Goal: Task Accomplishment & Management: Use online tool/utility

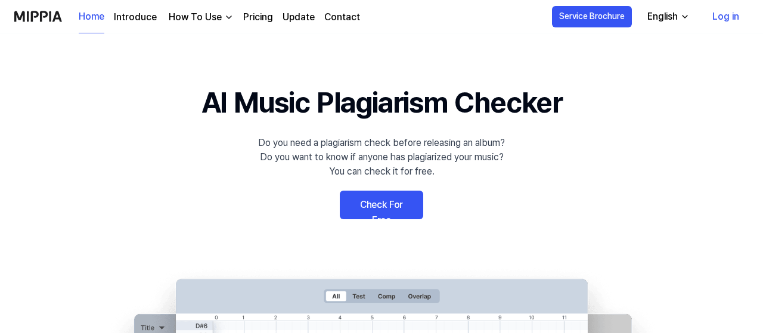
click at [629, 157] on 배너 "AI Music Plagiarism Checker Do you need a plagiarism check before releasing an …" at bounding box center [381, 299] width 763 height 436
click at [361, 203] on link "Check For Free" at bounding box center [381, 205] width 83 height 29
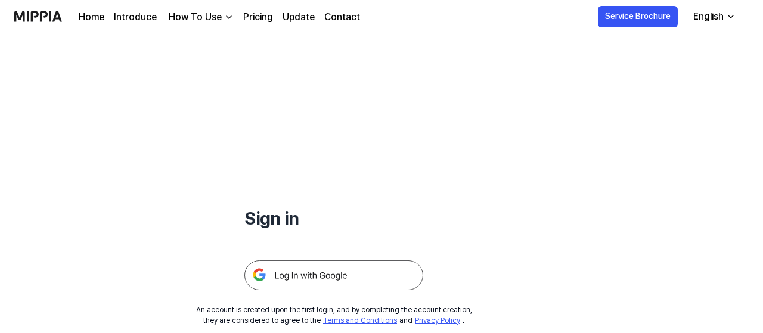
click at [419, 144] on div "Sign in" at bounding box center [333, 161] width 179 height 257
click at [346, 275] on img at bounding box center [333, 276] width 179 height 30
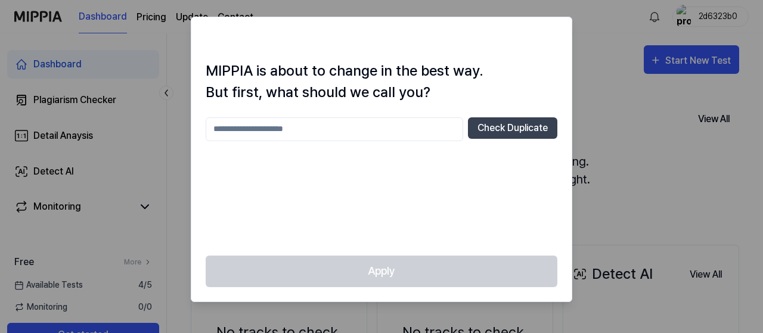
click at [377, 130] on input "text" at bounding box center [335, 129] width 258 height 24
type input "***"
click at [607, 175] on div at bounding box center [381, 166] width 763 height 333
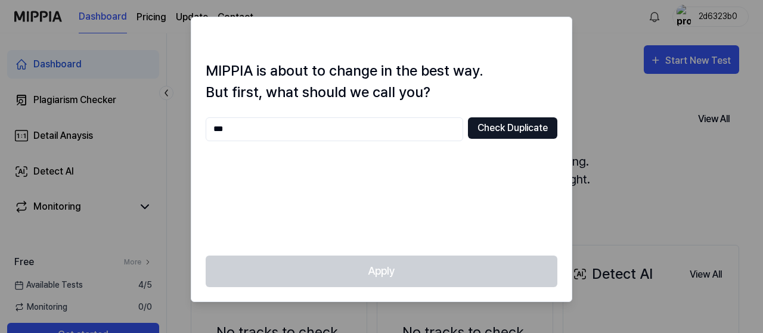
click at [514, 133] on button "Check Duplicate" at bounding box center [512, 127] width 89 height 21
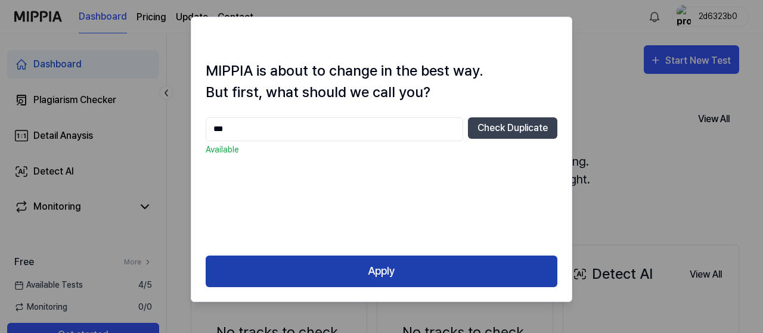
click at [416, 274] on button "Apply" at bounding box center [382, 272] width 352 height 32
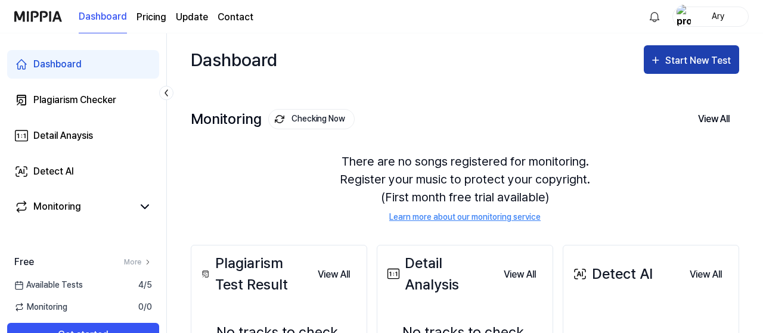
click at [651, 64] on icon "button" at bounding box center [656, 60] width 12 height 14
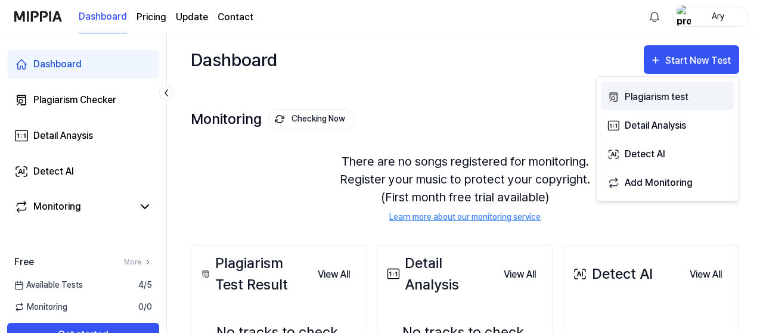
click at [629, 95] on div "Plagiarism test" at bounding box center [677, 96] width 104 height 15
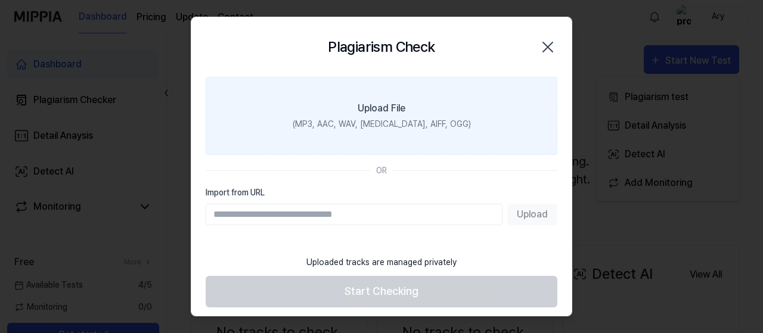
click at [408, 121] on div "(MP3, AAC, WAV, [MEDICAL_DATA], AIFF, OGG)" at bounding box center [382, 124] width 178 height 13
click at [0, 0] on input "Upload File (MP3, AAC, WAV, [MEDICAL_DATA], AIFF, OGG)" at bounding box center [0, 0] width 0 height 0
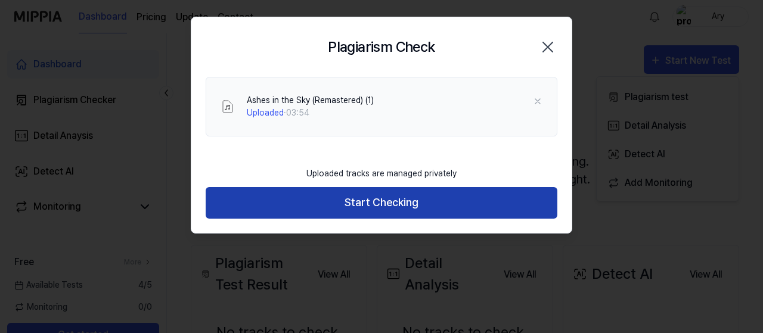
click at [399, 204] on button "Start Checking" at bounding box center [382, 203] width 352 height 32
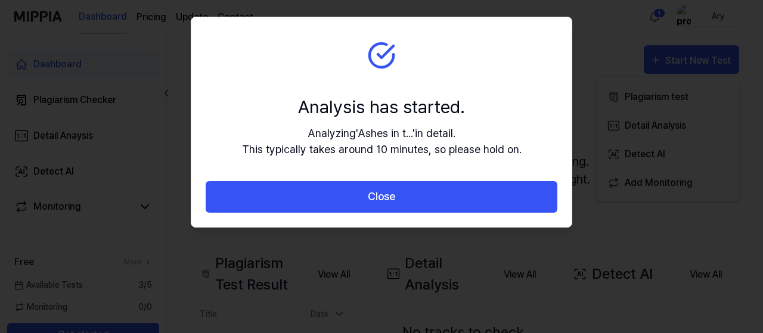
click at [389, 73] on section "Analysis has started. Analyzing ' Ashes in t... ' in detail. This typically tak…" at bounding box center [381, 99] width 380 height 164
click at [394, 71] on section "Analysis has started. Analyzing ' Ashes in t... ' in detail. This typically tak…" at bounding box center [381, 99] width 380 height 164
click at [528, 52] on section "Analysis has started. Analyzing ' Ashes in t... ' in detail. This typically tak…" at bounding box center [381, 99] width 380 height 164
click at [475, 94] on div "Analysis has started." at bounding box center [382, 107] width 280 height 27
click at [424, 101] on div "Analysis has started." at bounding box center [382, 107] width 280 height 27
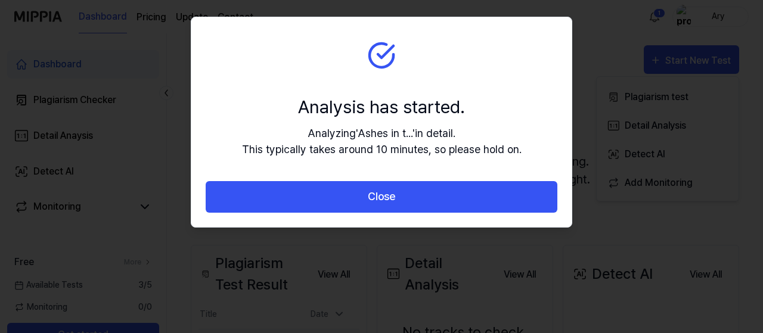
click at [404, 73] on section "Analysis has started. Analyzing ' Ashes in t... ' in detail. This typically tak…" at bounding box center [381, 99] width 380 height 164
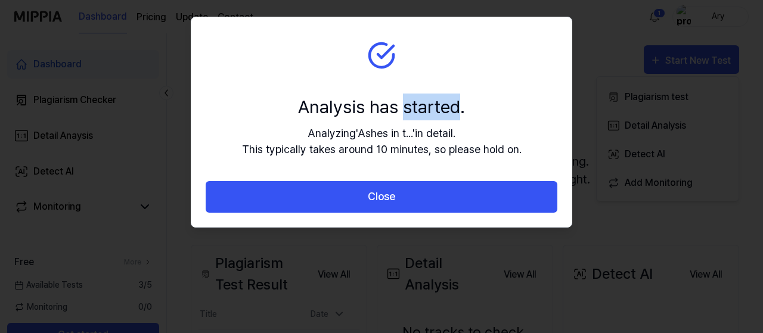
click at [404, 73] on section "Analysis has started. Analyzing ' Ashes in t... ' in detail. This typically tak…" at bounding box center [381, 99] width 380 height 164
click at [407, 123] on div "Analysis has started. Analyzing ' Ashes in t... ' in detail. This typically tak…" at bounding box center [382, 126] width 280 height 64
click at [421, 83] on section "Analysis has started. Analyzing ' Ashes in t... ' in detail. This typically tak…" at bounding box center [381, 99] width 380 height 164
click at [460, 83] on section "Analysis has started. Analyzing ' Ashes in t... ' in detail. This typically tak…" at bounding box center [381, 99] width 380 height 164
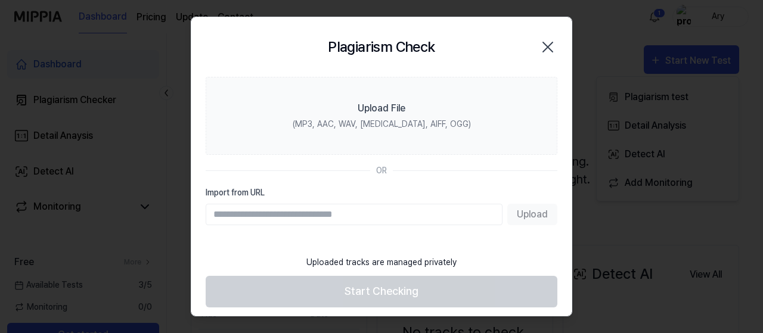
click at [654, 231] on div at bounding box center [381, 166] width 763 height 333
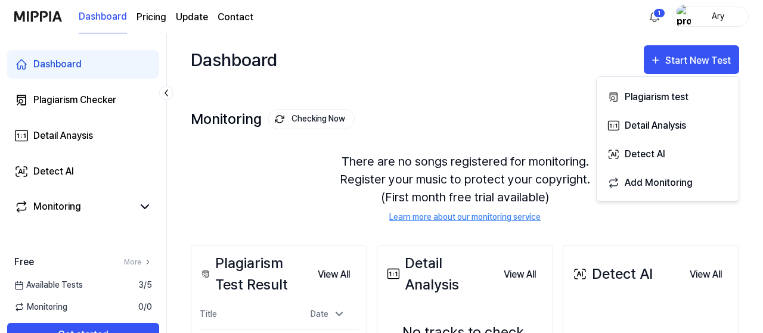
click at [542, 48] on div "Dashboard Start New Test" at bounding box center [465, 59] width 548 height 52
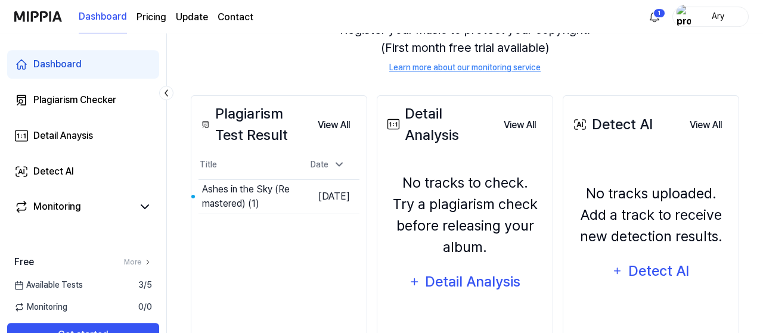
scroll to position [155, 0]
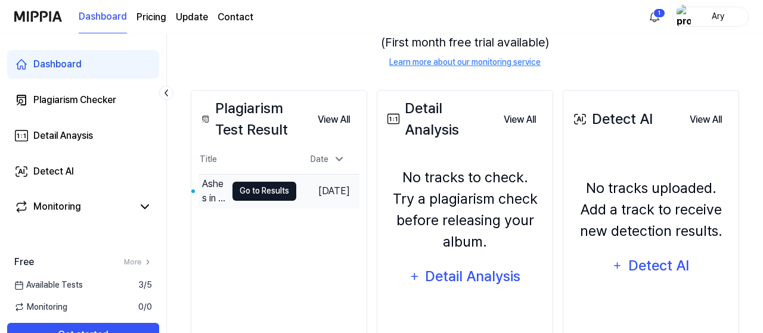
click at [251, 191] on button "Go to Results" at bounding box center [264, 191] width 64 height 19
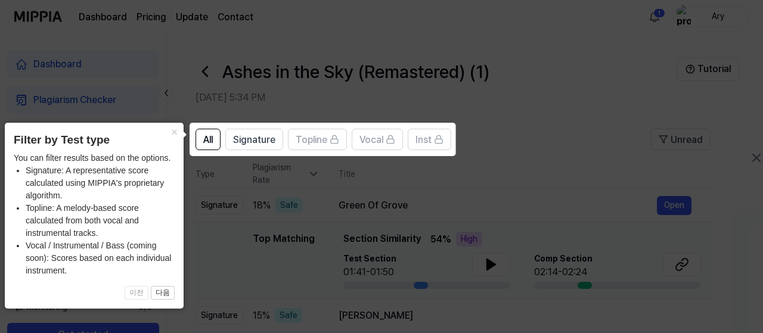
click at [537, 117] on icon at bounding box center [381, 166] width 763 height 333
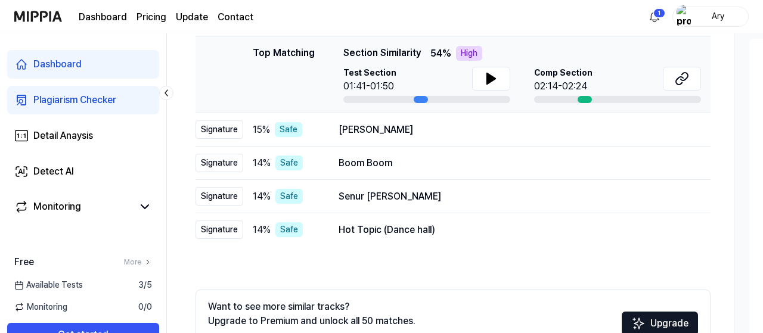
scroll to position [217, 0]
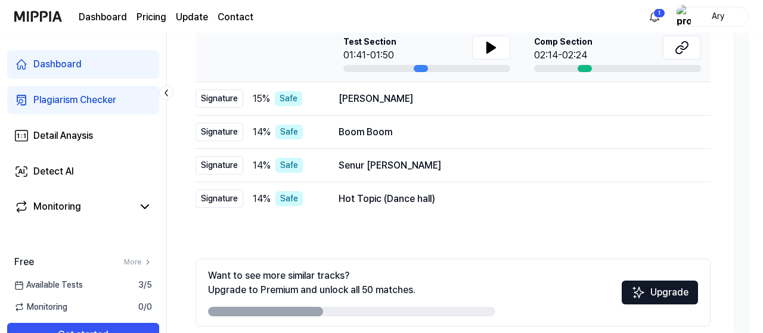
click at [587, 67] on div at bounding box center [585, 68] width 14 height 7
click at [493, 47] on icon at bounding box center [491, 47] width 8 height 11
click at [679, 94] on button "Open" at bounding box center [674, 98] width 35 height 19
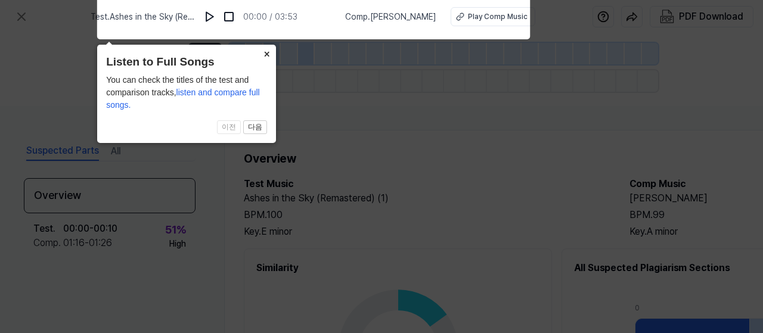
click at [268, 54] on button "×" at bounding box center [266, 53] width 19 height 17
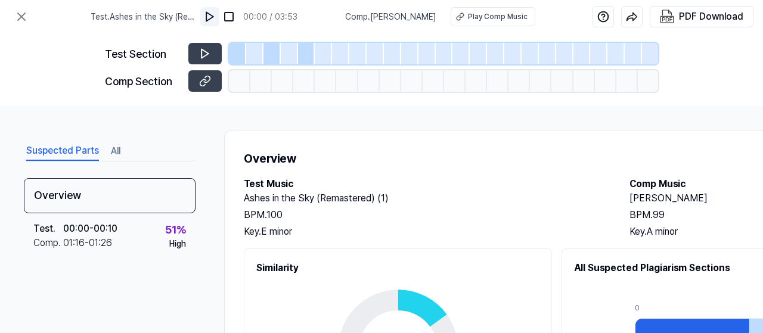
click at [216, 14] on img at bounding box center [210, 17] width 12 height 12
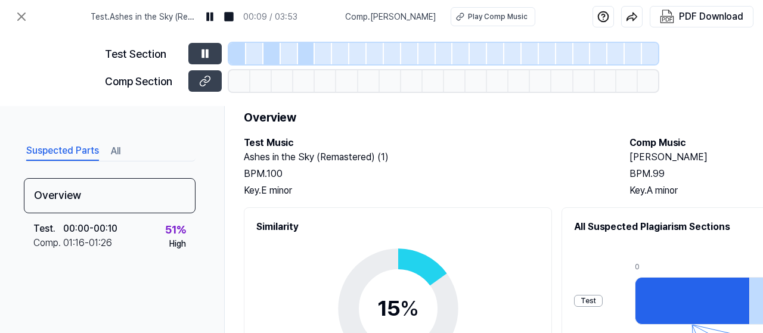
scroll to position [69, 0]
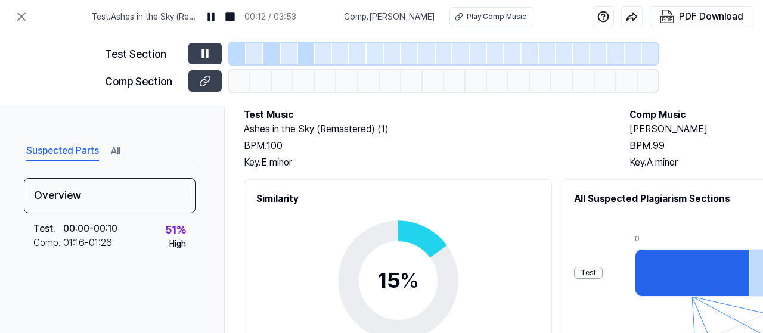
click at [504, 222] on div "15 % Safe Low Medium High Very High" at bounding box center [398, 287] width 240 height 163
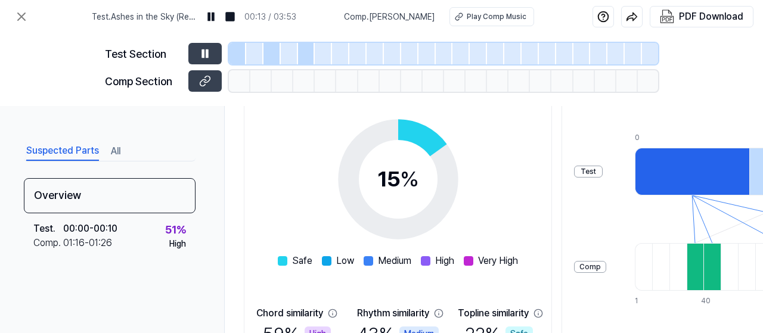
scroll to position [173, 0]
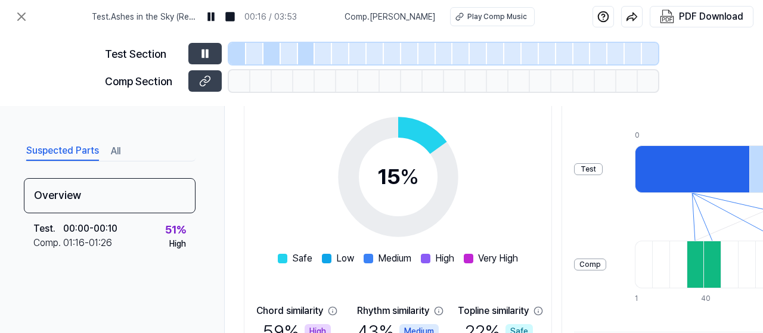
click at [500, 172] on div "15 % Safe Low Medium High Very High" at bounding box center [398, 184] width 240 height 163
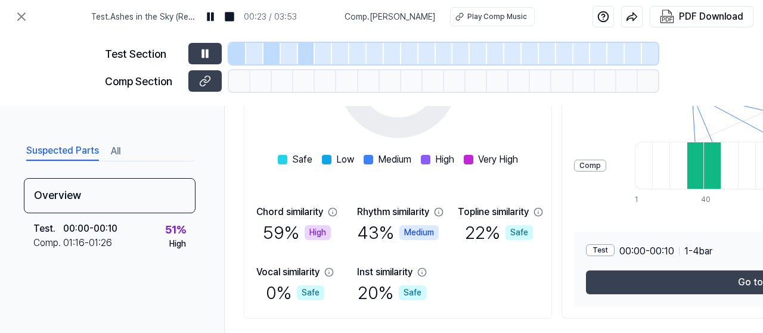
scroll to position [277, 0]
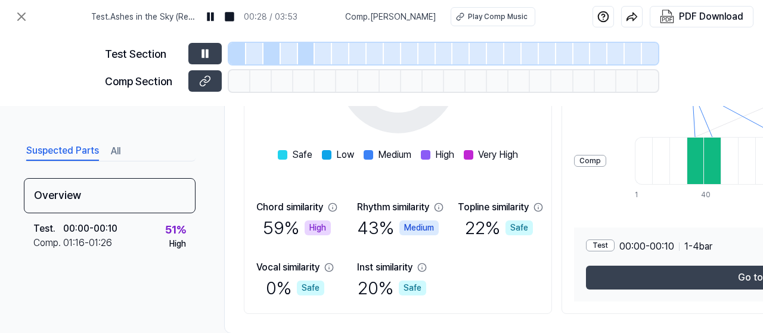
click at [320, 238] on div "59 % High" at bounding box center [297, 228] width 68 height 27
click at [500, 273] on div "Chord similarity 59 % High Rhythm similarity 43 % Medium Topline similarity 22 …" at bounding box center [397, 250] width 283 height 101
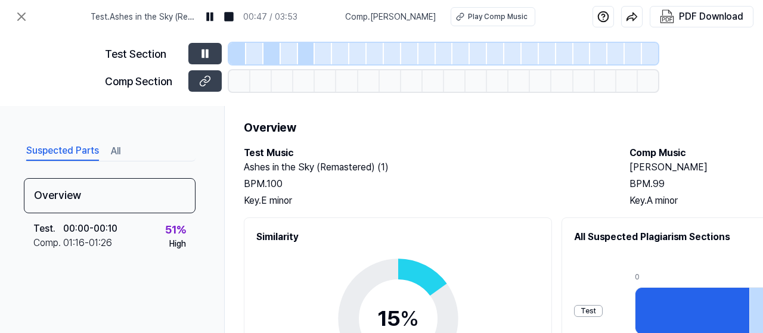
scroll to position [35, 0]
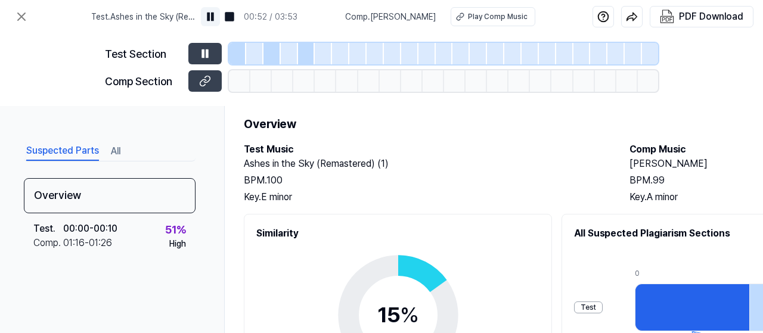
click at [216, 14] on img at bounding box center [210, 17] width 12 height 12
click at [160, 82] on div "Comp Section" at bounding box center [143, 81] width 76 height 16
click at [207, 53] on icon at bounding box center [204, 53] width 7 height 9
click at [500, 161] on h2 "Ashes in the Sky (Remastered) (1)" at bounding box center [425, 164] width 362 height 14
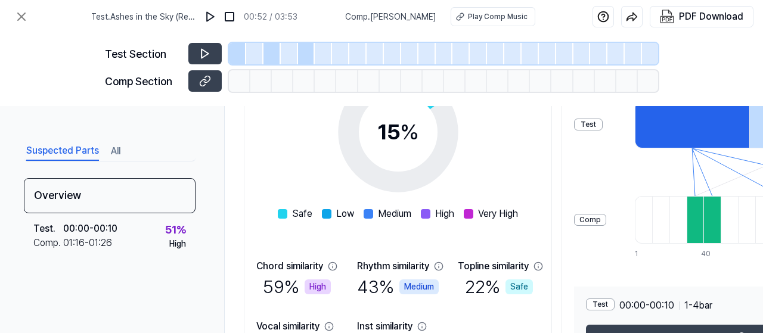
scroll to position [218, 0]
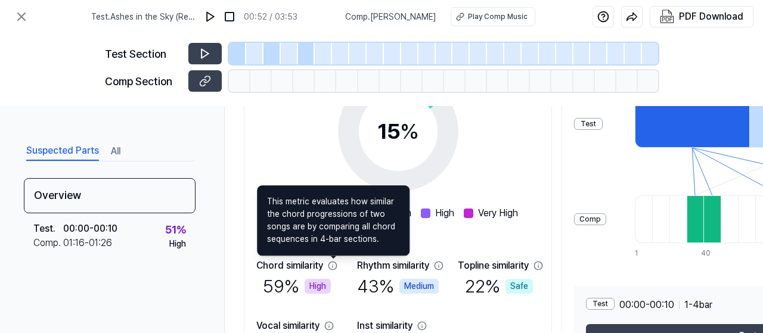
click at [333, 266] on icon at bounding box center [332, 266] width 8 height 8
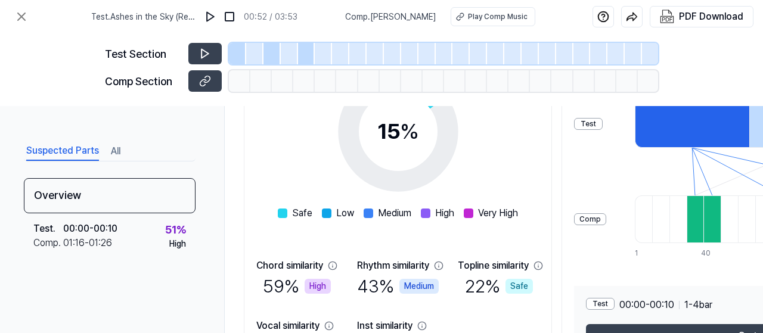
click at [333, 266] on icon at bounding box center [332, 266] width 8 height 8
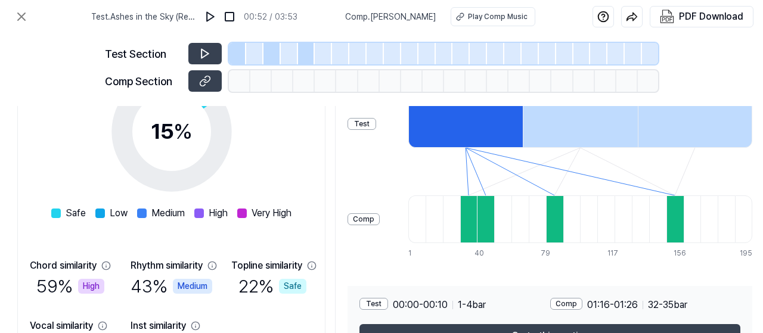
scroll to position [218, 230]
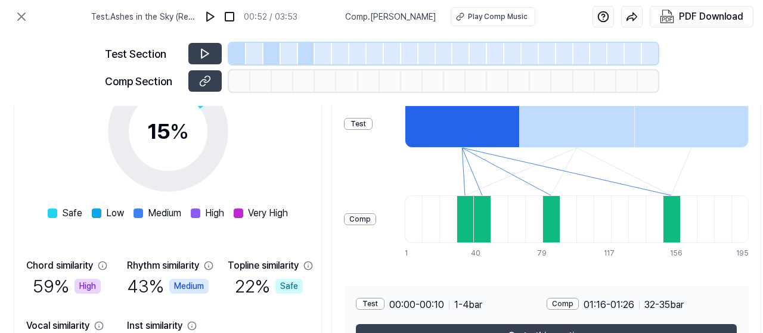
drag, startPoint x: 489, startPoint y: 330, endPoint x: 715, endPoint y: 318, distance: 226.3
click at [715, 318] on div "Test 00:00 - 00:10 1 - 4 bar Comp 01:16 - 01:26 32 - 35 bar Go to this section" at bounding box center [546, 323] width 405 height 74
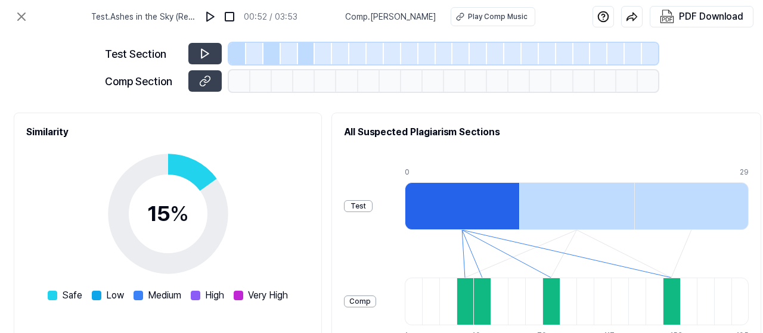
scroll to position [136, 230]
click at [457, 202] on div at bounding box center [462, 206] width 114 height 48
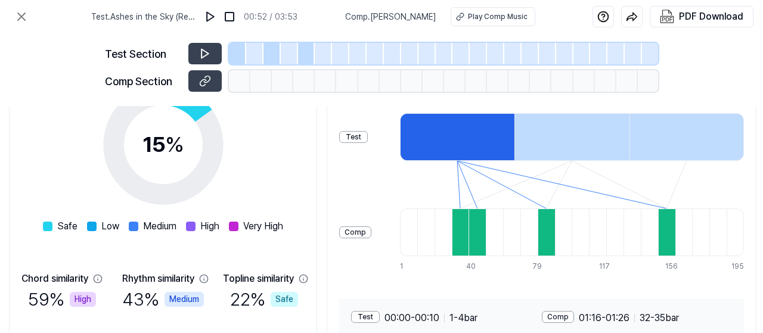
scroll to position [205, 235]
click at [464, 235] on div at bounding box center [460, 233] width 17 height 48
click at [596, 281] on div "All Suspected Plagiarism Sections Test Comp 0 10 19 29 1 11 20 30 40 50 59 69 7…" at bounding box center [542, 215] width 430 height 342
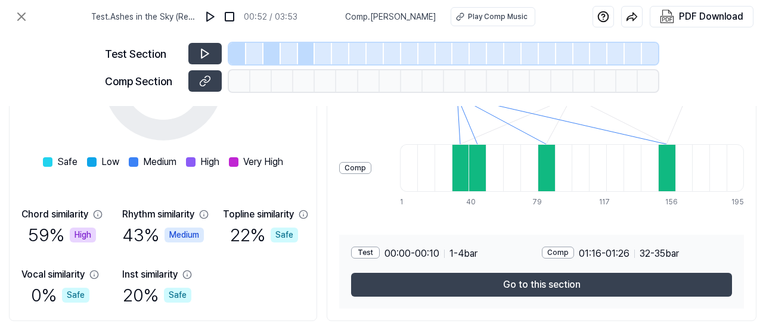
scroll to position [300, 235]
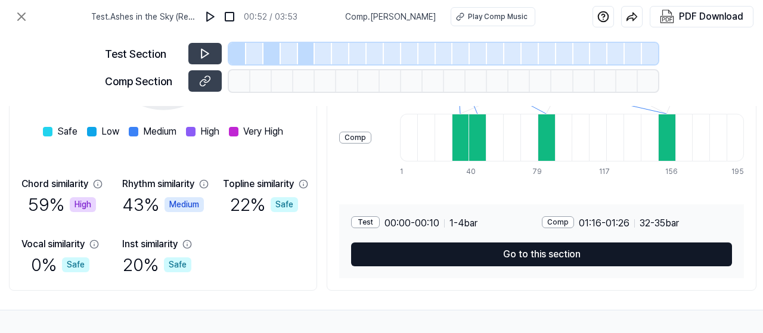
click at [588, 253] on button "Go to this section" at bounding box center [541, 255] width 381 height 24
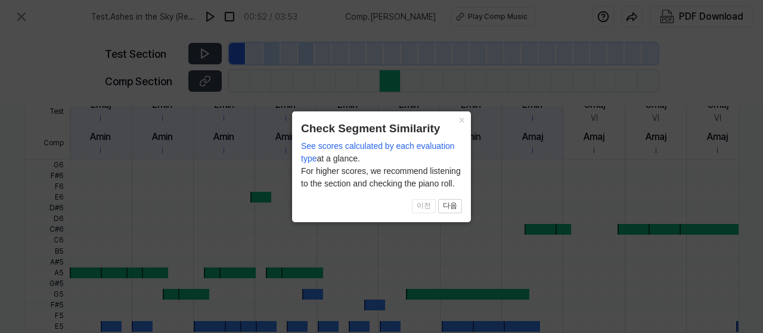
scroll to position [483, 200]
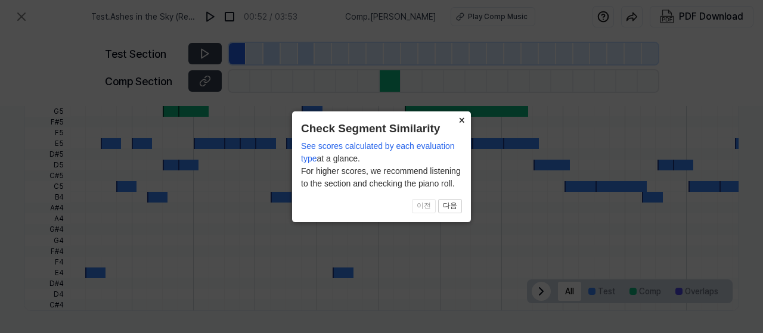
click at [457, 119] on button "×" at bounding box center [461, 119] width 19 height 17
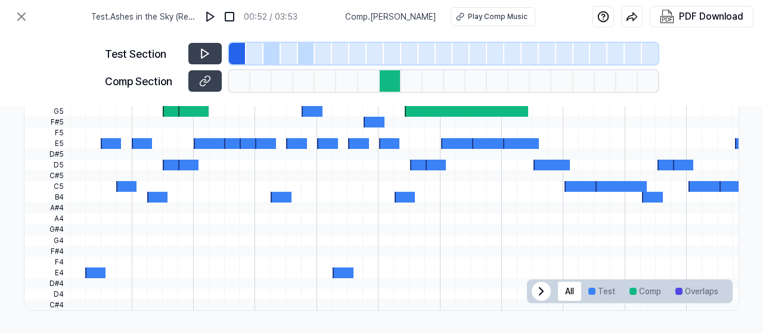
click at [397, 80] on div at bounding box center [390, 80] width 21 height 21
click at [202, 87] on button at bounding box center [204, 80] width 33 height 21
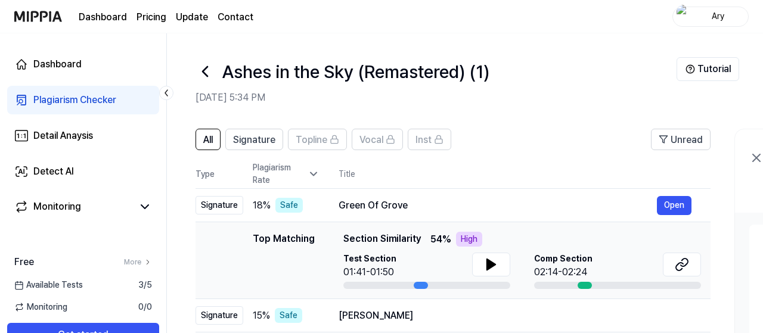
scroll to position [217, 0]
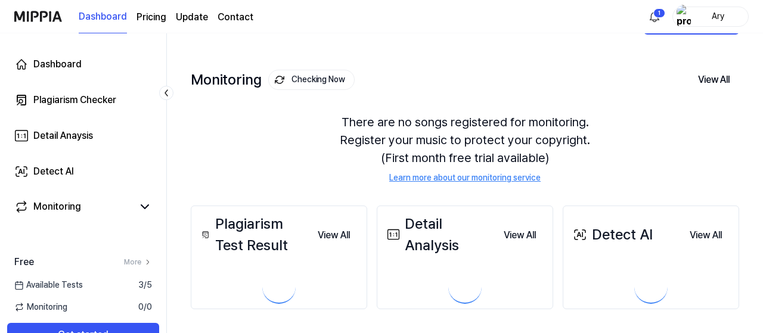
scroll to position [39, 0]
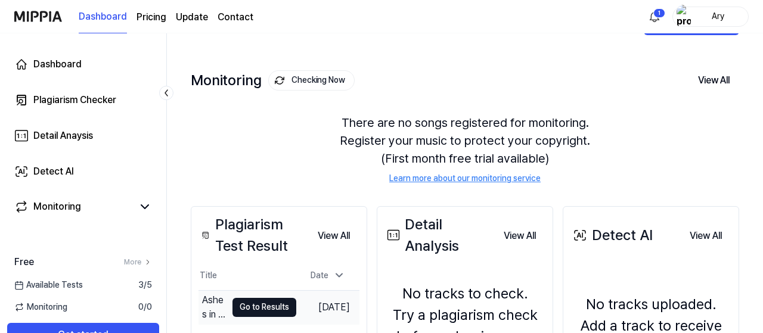
click at [240, 300] on button "Go to Results" at bounding box center [264, 307] width 64 height 19
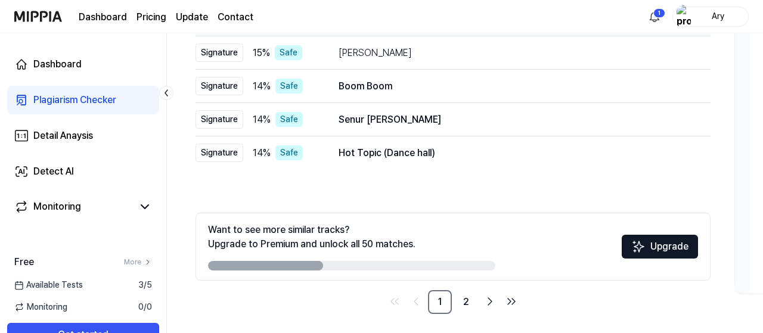
scroll to position [267, 0]
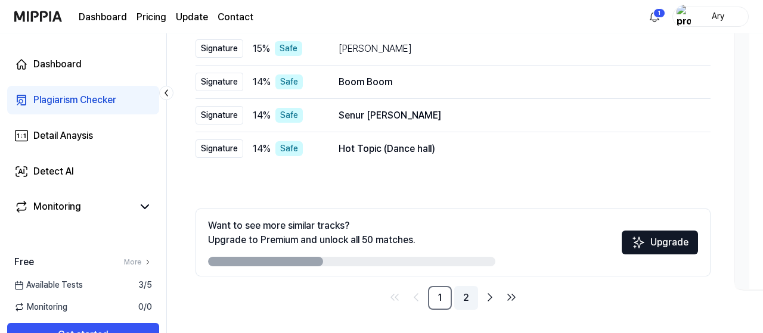
click at [463, 299] on link "2" at bounding box center [466, 298] width 24 height 24
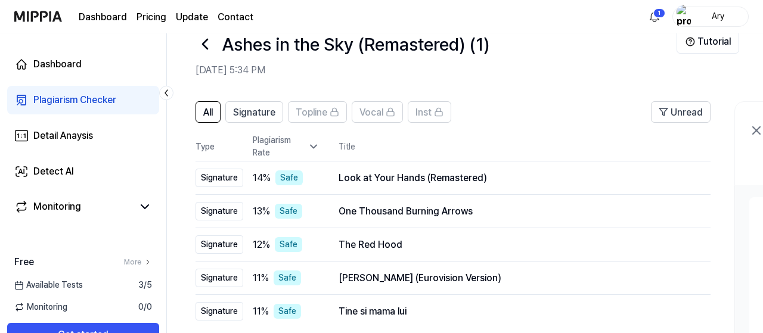
scroll to position [26, 0]
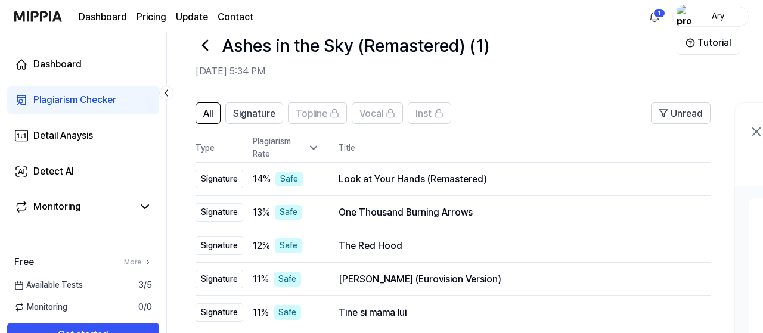
click at [207, 42] on icon at bounding box center [205, 45] width 19 height 19
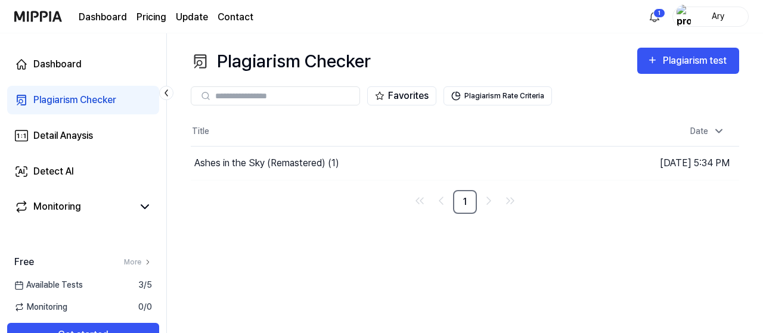
click at [118, 99] on link "Plagiarism Checker" at bounding box center [83, 100] width 152 height 29
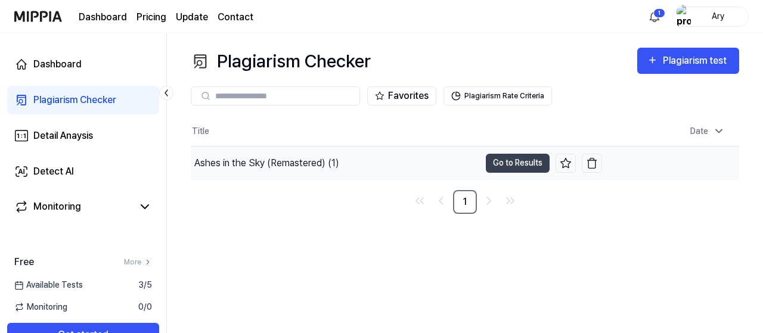
click at [299, 165] on div "Ashes in the Sky (Remastered) (1)" at bounding box center [266, 163] width 145 height 14
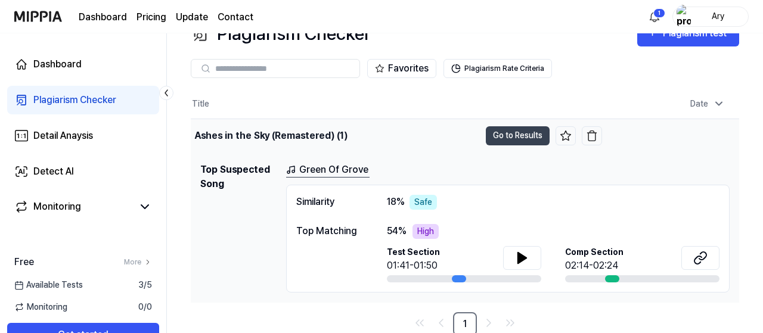
scroll to position [29, 0]
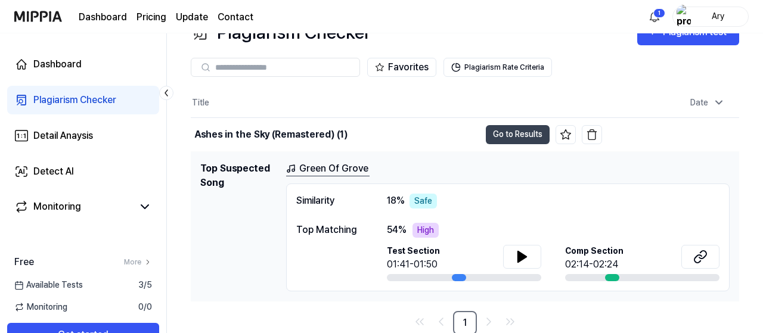
click at [609, 275] on div at bounding box center [612, 277] width 14 height 7
click at [602, 255] on span "Comp Section" at bounding box center [594, 251] width 58 height 13
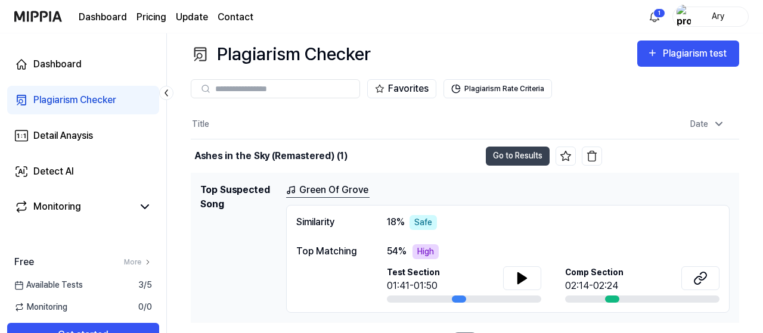
scroll to position [0, 0]
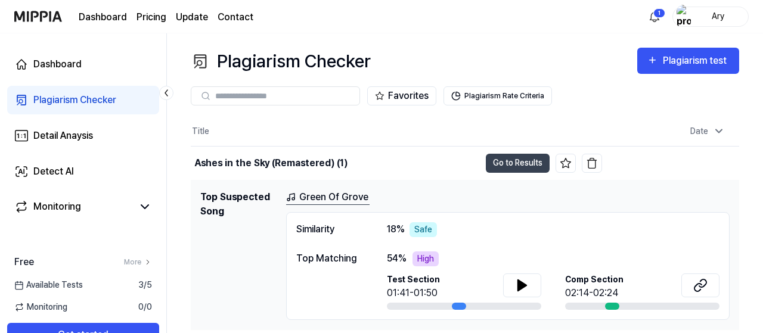
click at [104, 99] on div "Plagiarism Checker" at bounding box center [74, 100] width 83 height 14
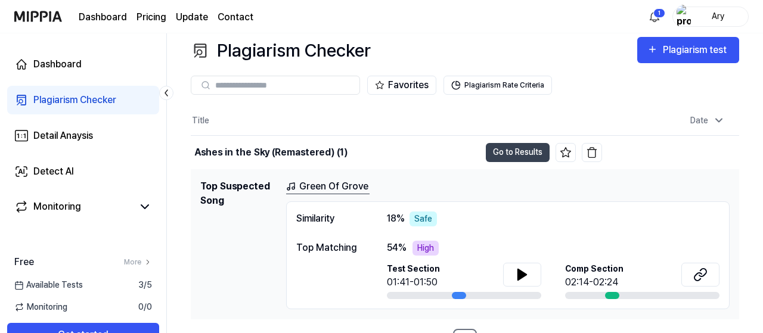
scroll to position [29, 0]
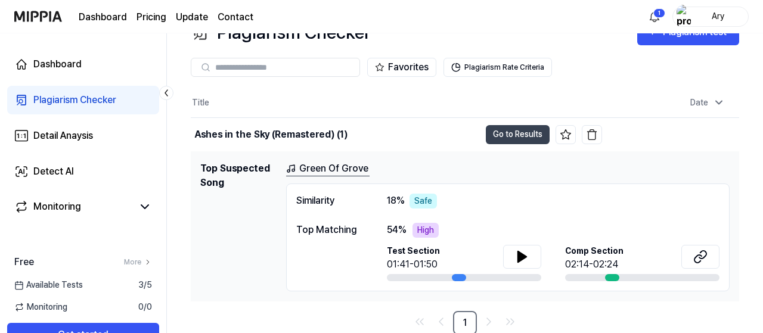
click at [122, 97] on link "Plagiarism Checker" at bounding box center [83, 100] width 152 height 29
click at [102, 99] on div "Plagiarism Checker" at bounding box center [74, 100] width 83 height 14
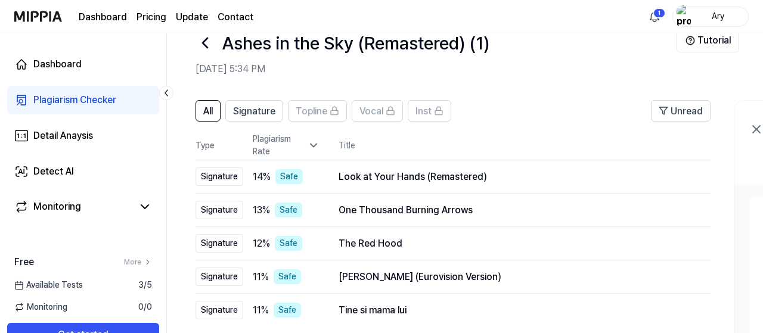
scroll to position [26, 0]
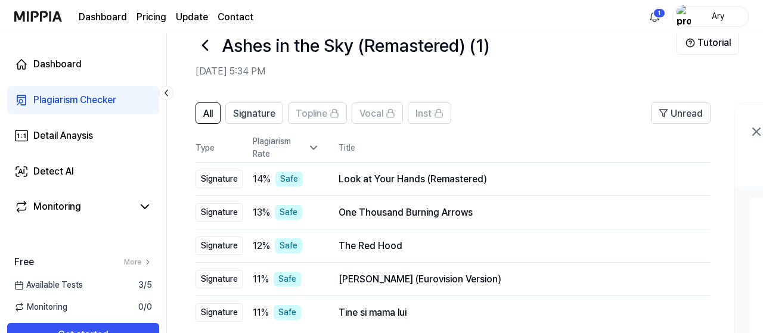
click at [555, 125] on header "All Signature Topline Vocal Inst Unread" at bounding box center [453, 118] width 515 height 31
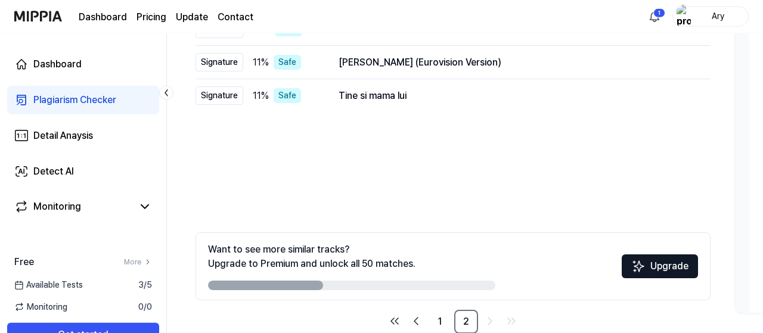
scroll to position [267, 0]
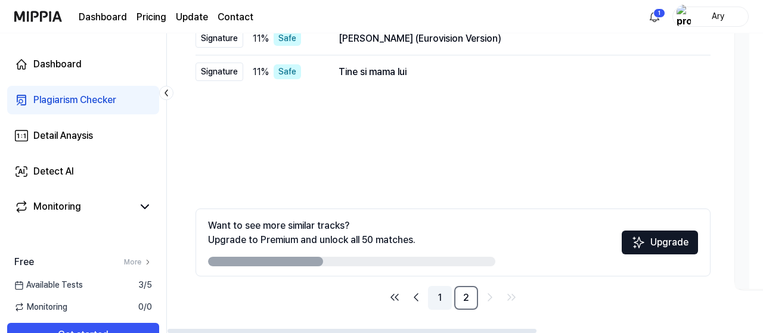
click at [442, 299] on link "1" at bounding box center [440, 298] width 24 height 24
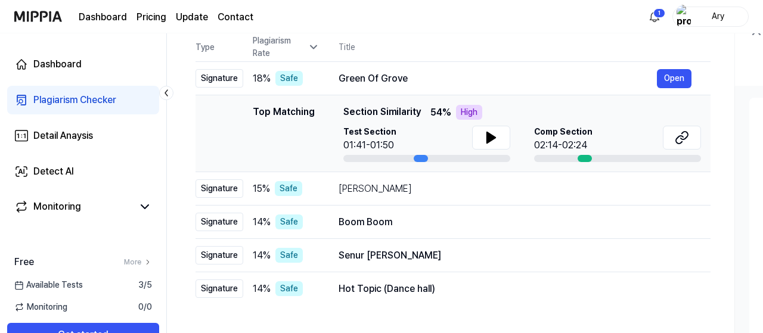
scroll to position [129, 0]
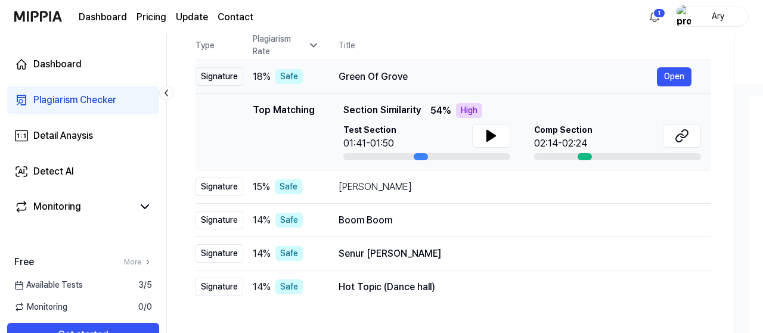
click at [389, 69] on div "Green Of Grove Open" at bounding box center [515, 76] width 353 height 19
click at [675, 72] on button "Open" at bounding box center [674, 76] width 35 height 19
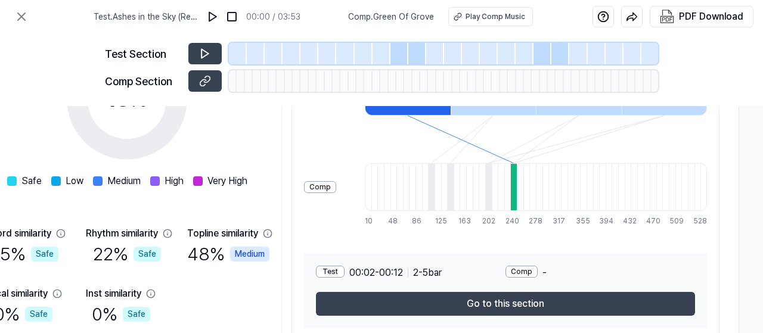
scroll to position [250, 272]
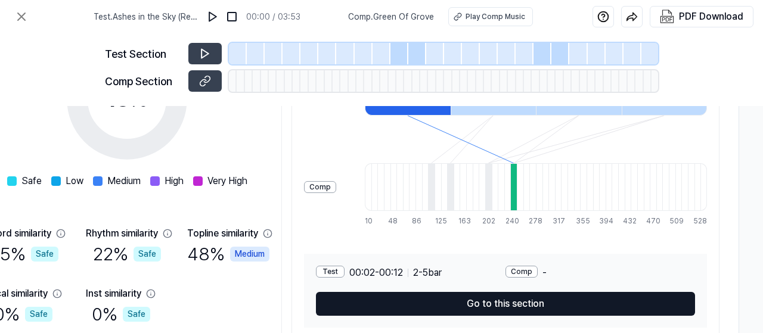
click at [541, 305] on button "Go to this section" at bounding box center [505, 304] width 379 height 24
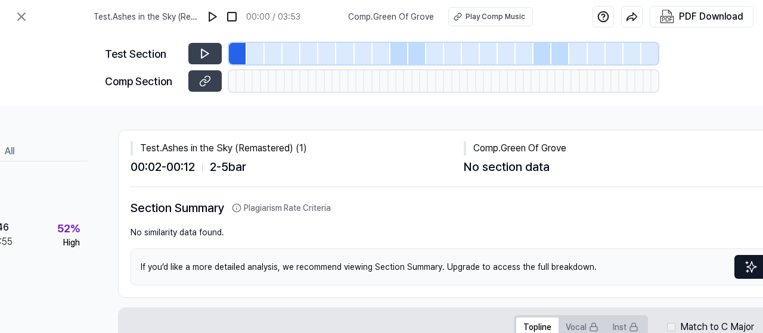
scroll to position [0, 95]
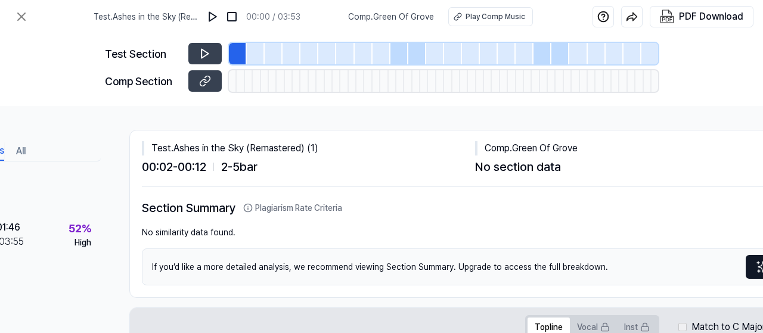
click at [146, 82] on div "Comp Section" at bounding box center [143, 81] width 76 height 16
click at [207, 82] on icon at bounding box center [207, 79] width 6 height 7
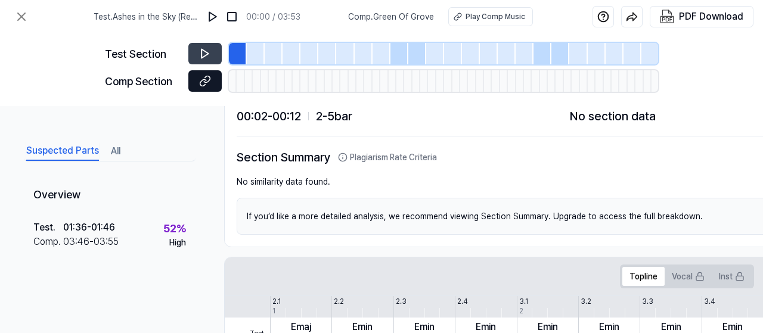
scroll to position [0, 0]
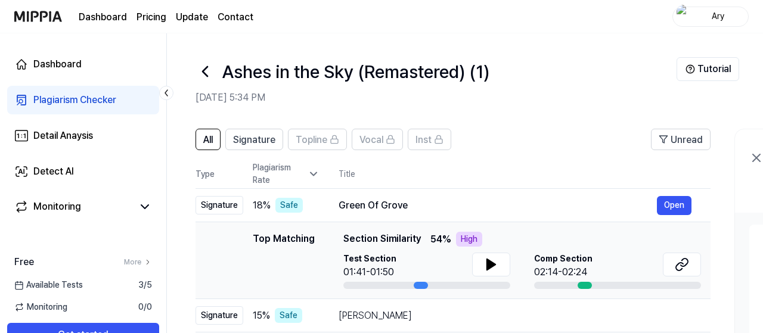
scroll to position [129, 0]
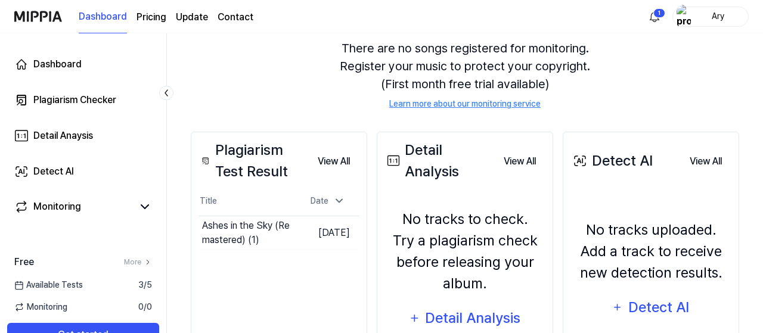
scroll to position [114, 0]
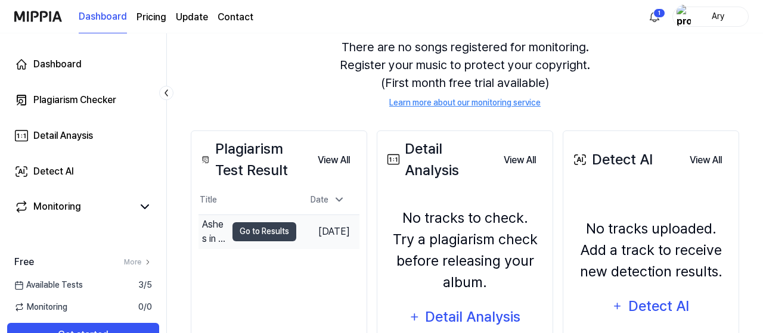
click at [239, 232] on button "Go to Results" at bounding box center [264, 231] width 64 height 19
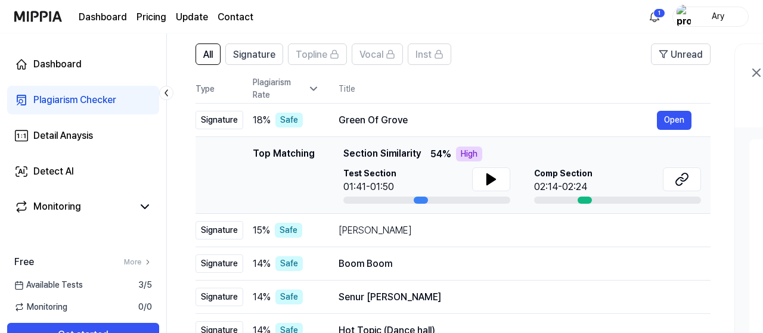
scroll to position [88, 0]
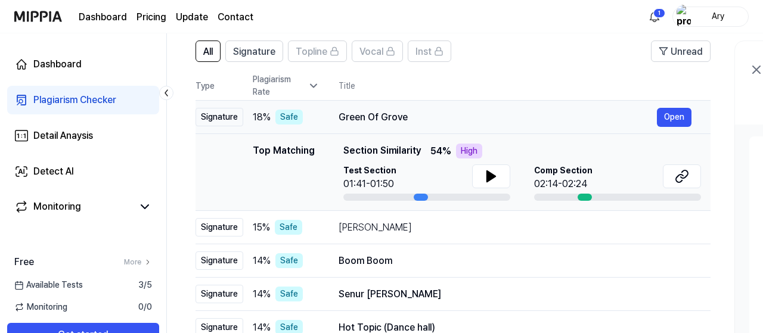
click at [370, 117] on div "Green Of Grove" at bounding box center [498, 117] width 318 height 14
click at [403, 113] on div "Green Of Grove" at bounding box center [498, 117] width 318 height 14
click at [371, 224] on div "Amos Moses" at bounding box center [498, 228] width 318 height 14
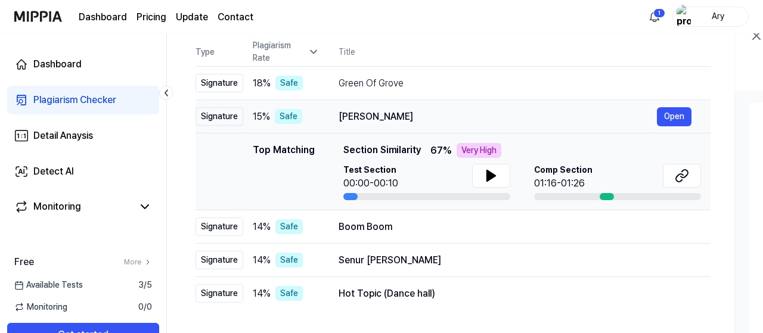
scroll to position [123, 0]
click at [460, 226] on div "Boom Boom" at bounding box center [498, 226] width 318 height 14
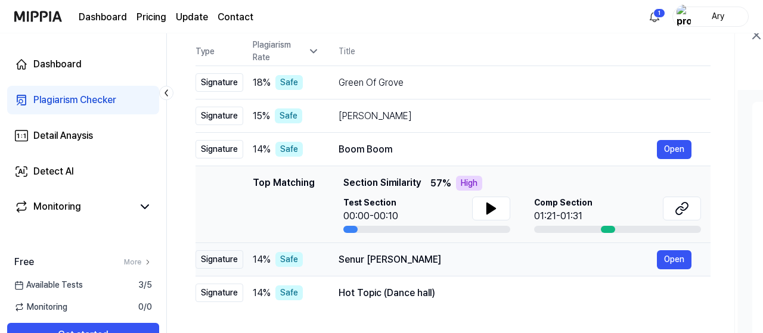
click at [393, 265] on div "Senur Dan Kari" at bounding box center [498, 260] width 318 height 14
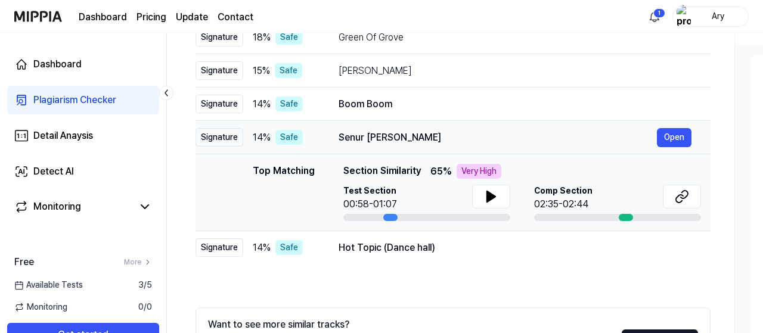
scroll to position [169, 0]
click at [414, 249] on div "Hot Topic (Dance hall)" at bounding box center [515, 247] width 353 height 14
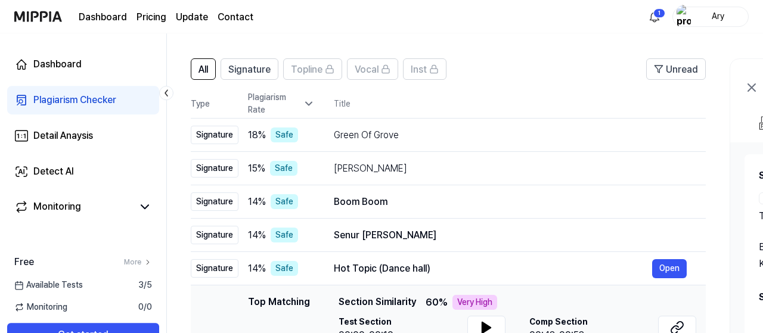
scroll to position [0, 6]
click at [207, 65] on span "All" at bounding box center [202, 70] width 10 height 14
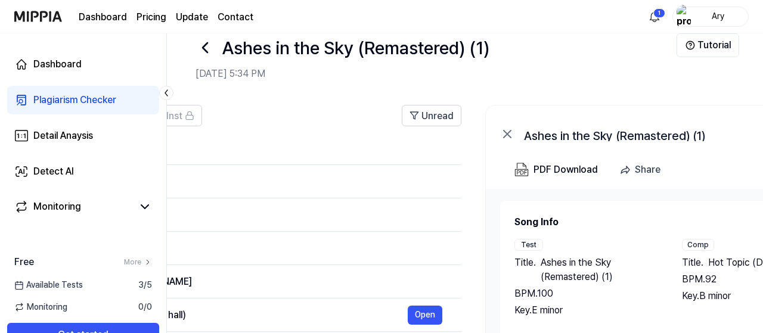
scroll to position [0, 253]
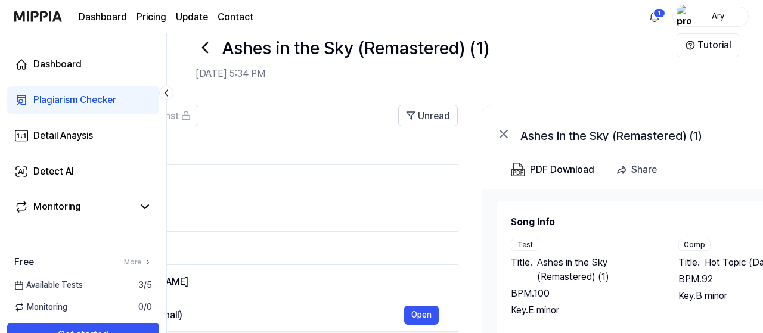
click at [569, 171] on div "PDF Download" at bounding box center [562, 169] width 64 height 15
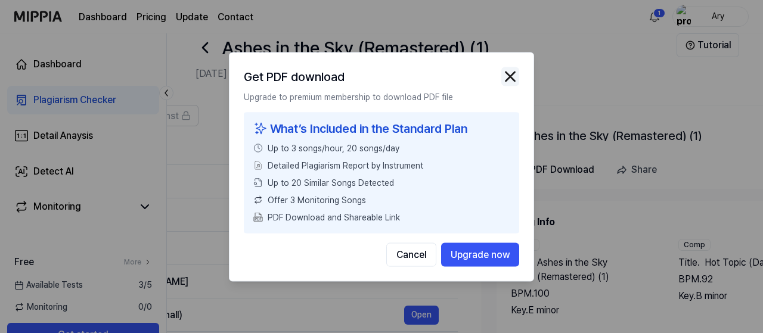
click at [516, 77] on img "button" at bounding box center [510, 76] width 18 height 18
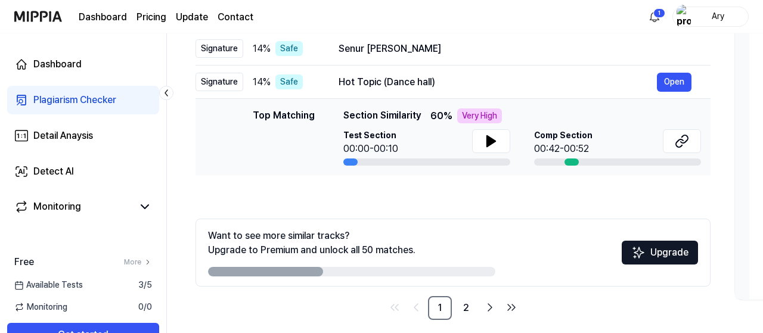
scroll to position [267, 0]
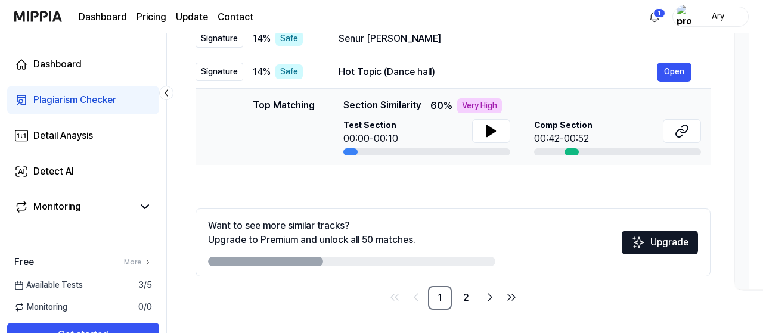
click at [464, 302] on link "2" at bounding box center [466, 298] width 24 height 24
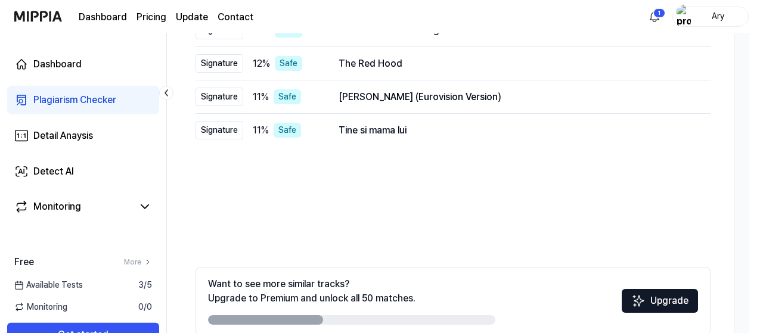
scroll to position [207, 0]
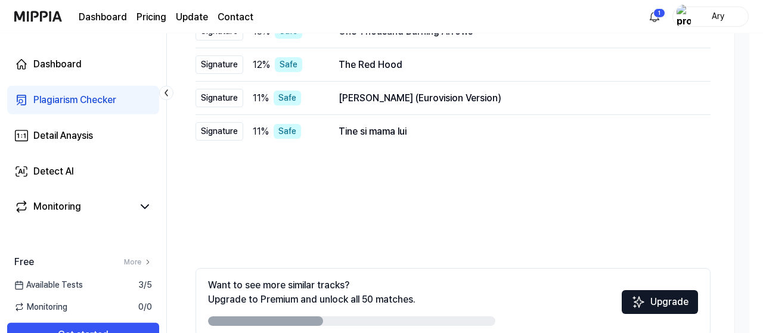
click at [515, 139] on div "Tine si mama lui Open" at bounding box center [515, 132] width 353 height 14
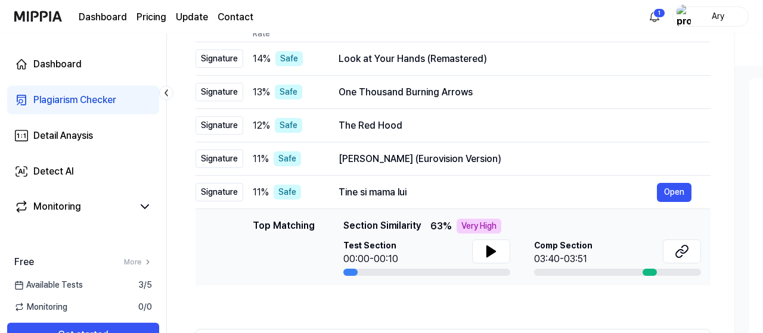
scroll to position [145, 0]
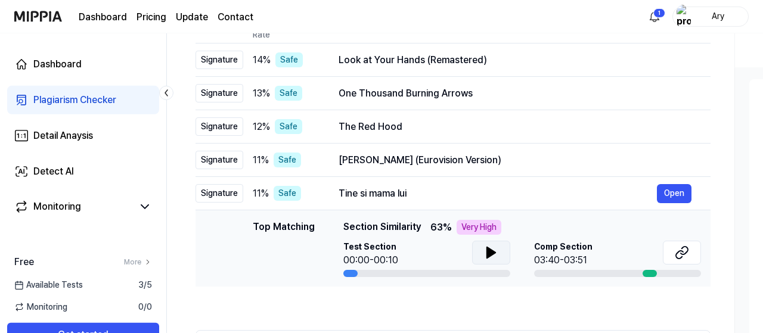
click at [494, 255] on icon at bounding box center [491, 253] width 14 height 14
click at [687, 255] on icon at bounding box center [682, 253] width 14 height 14
click at [494, 247] on icon at bounding box center [491, 253] width 14 height 14
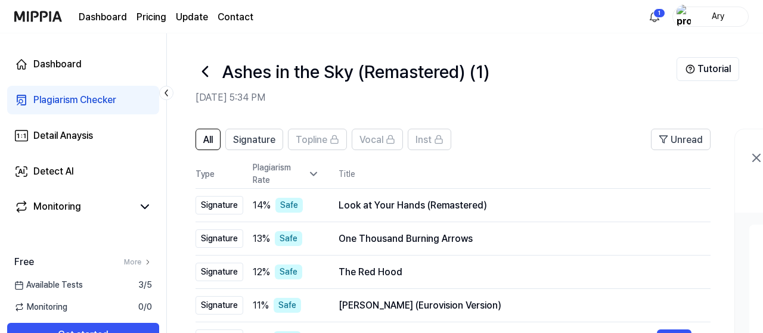
scroll to position [1, 0]
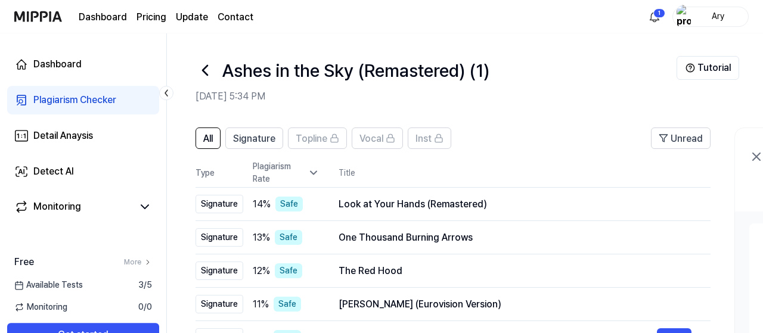
click at [209, 63] on icon at bounding box center [205, 70] width 19 height 19
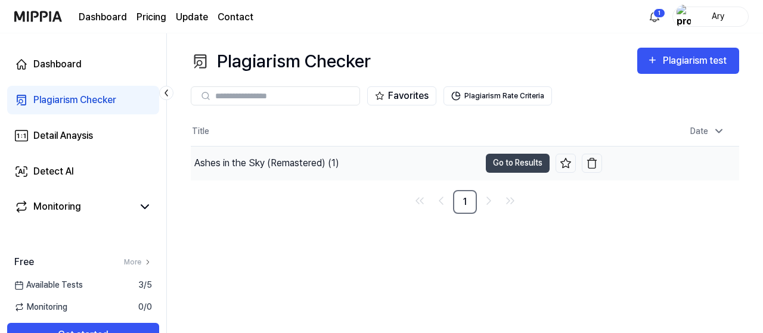
click at [292, 160] on div "Ashes in the Sky (Remastered) (1)" at bounding box center [266, 163] width 145 height 14
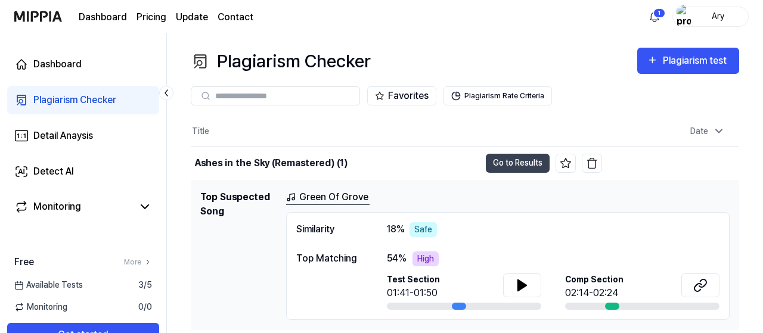
click at [89, 95] on div "Plagiarism Checker" at bounding box center [74, 100] width 83 height 14
click at [86, 103] on div "Plagiarism Checker" at bounding box center [74, 100] width 83 height 14
click at [59, 100] on div "Plagiarism Checker" at bounding box center [74, 100] width 83 height 14
click at [73, 63] on div "Dashboard" at bounding box center [57, 64] width 48 height 14
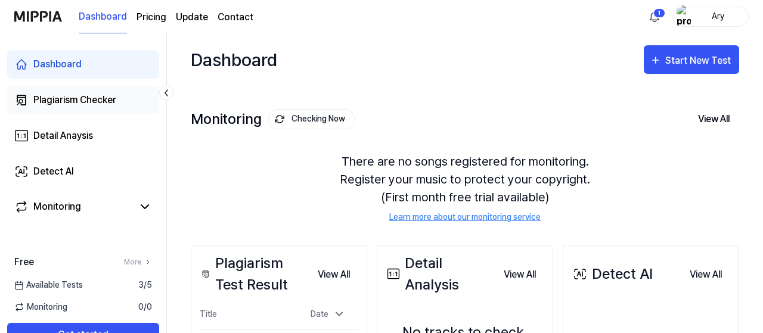
click at [78, 100] on div "Plagiarism Checker" at bounding box center [74, 100] width 83 height 14
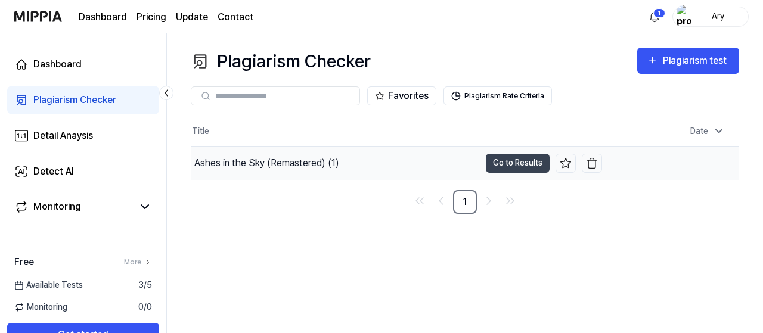
click at [294, 163] on div "Ashes in the Sky (Remastered) (1)" at bounding box center [266, 163] width 145 height 14
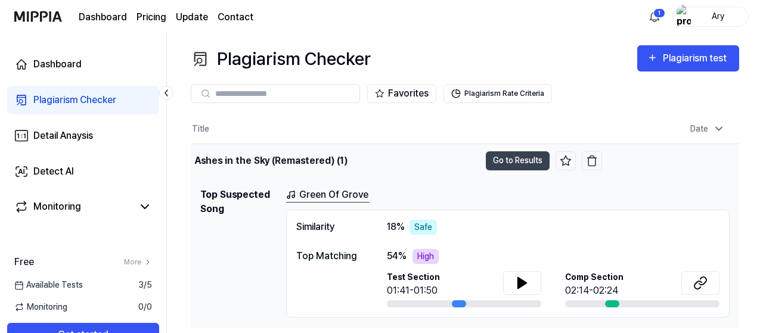
scroll to position [2, 0]
click at [509, 159] on button "Go to Results" at bounding box center [518, 160] width 64 height 19
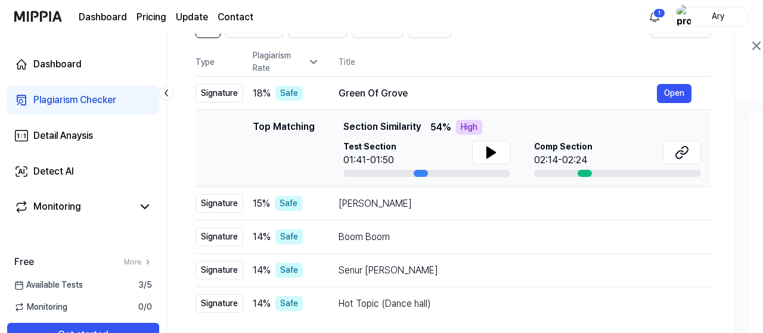
scroll to position [111, 0]
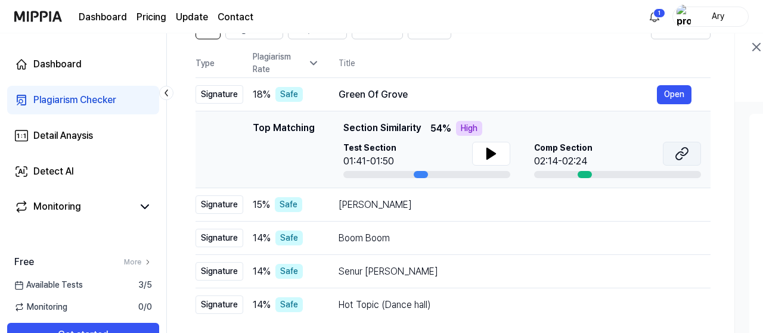
click at [690, 153] on button at bounding box center [682, 154] width 38 height 24
click at [495, 152] on icon at bounding box center [491, 154] width 14 height 14
click at [685, 149] on icon at bounding box center [682, 154] width 14 height 14
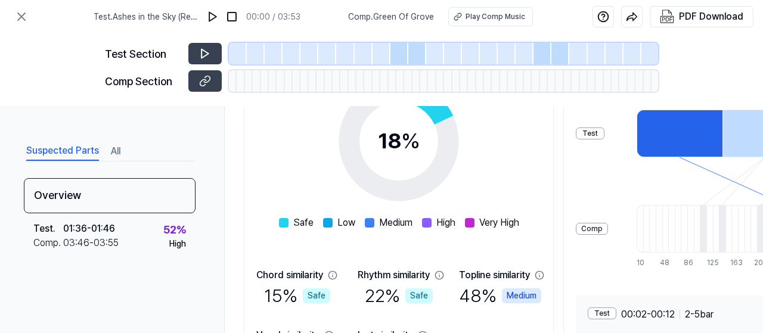
scroll to position [209, 0]
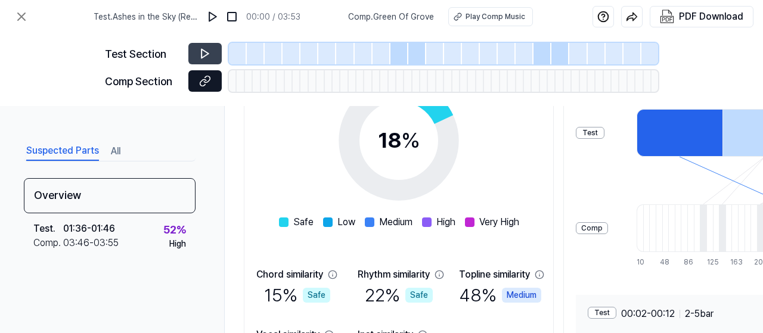
click at [214, 80] on button at bounding box center [204, 80] width 33 height 21
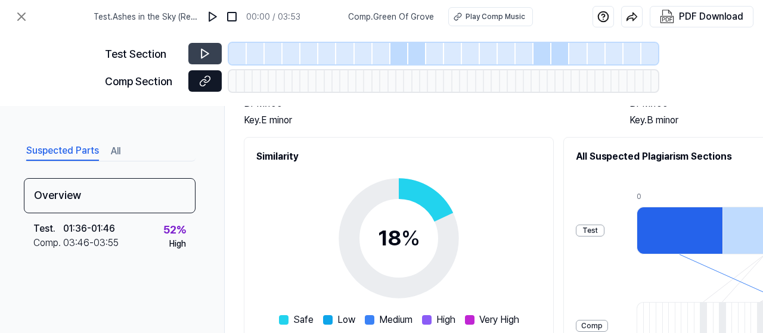
scroll to position [0, 0]
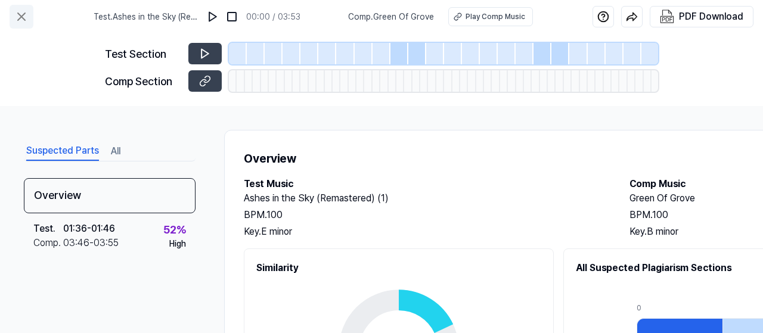
click at [29, 18] on button at bounding box center [22, 17] width 24 height 24
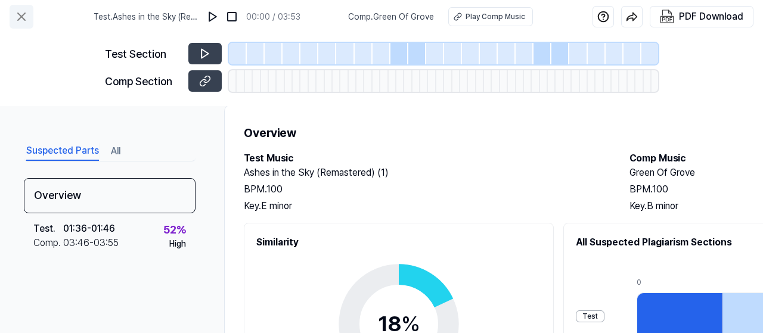
scroll to position [0, 1]
